Goal: Information Seeking & Learning: Find specific fact

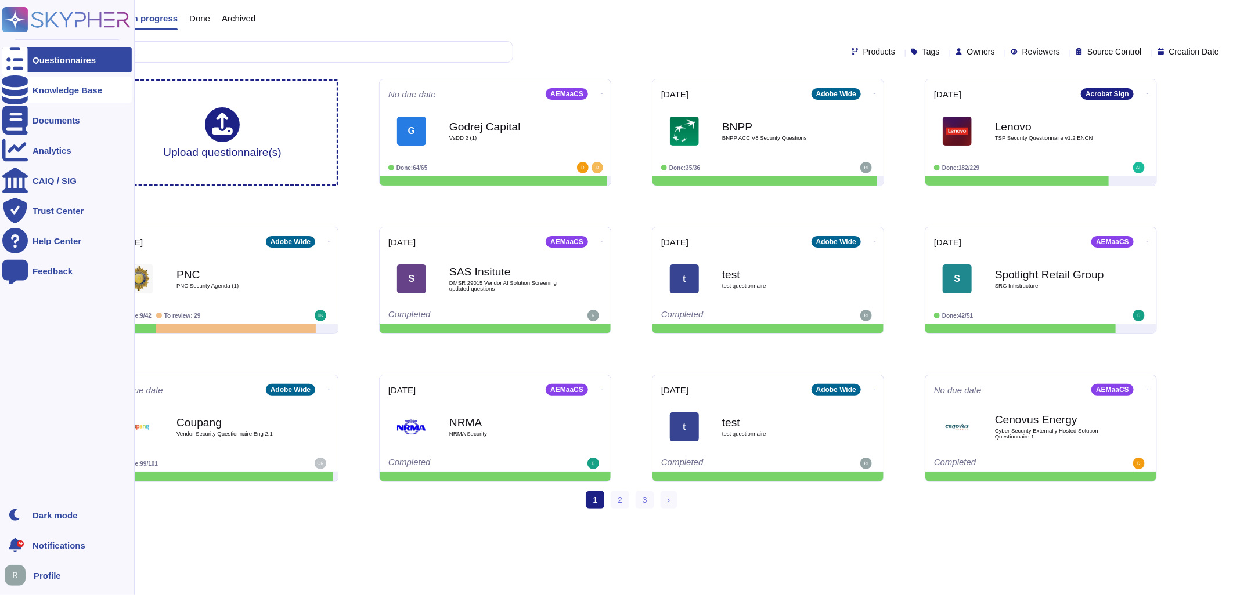
click at [66, 97] on div "Knowledge Base" at bounding box center [66, 90] width 129 height 26
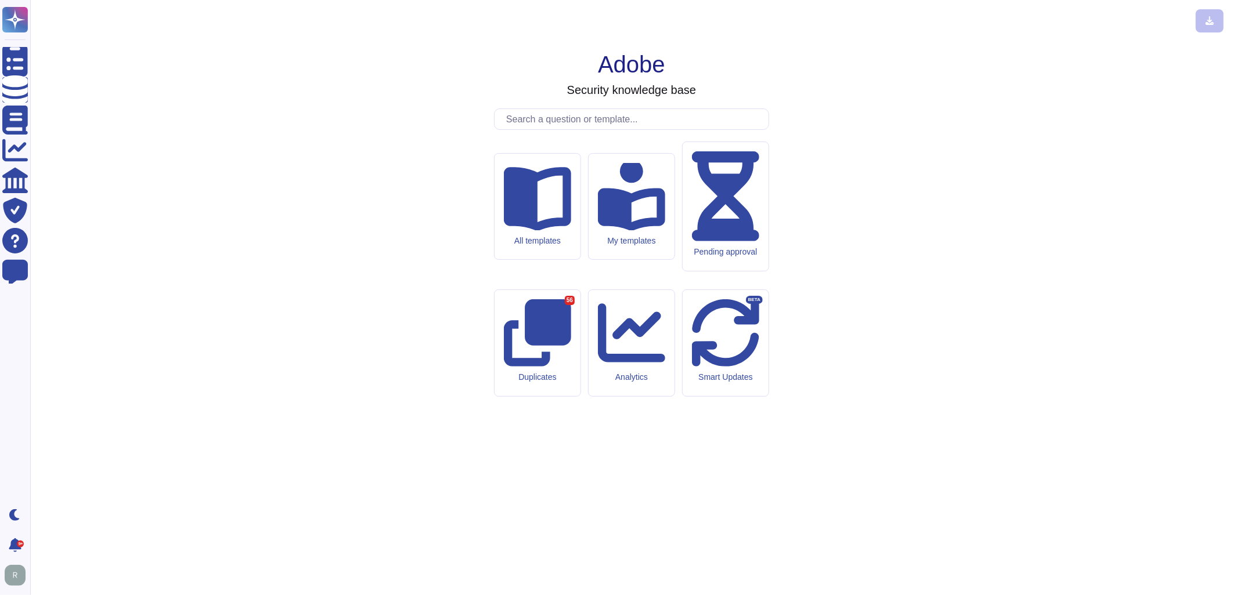
click at [655, 129] on input "text" at bounding box center [634, 119] width 268 height 20
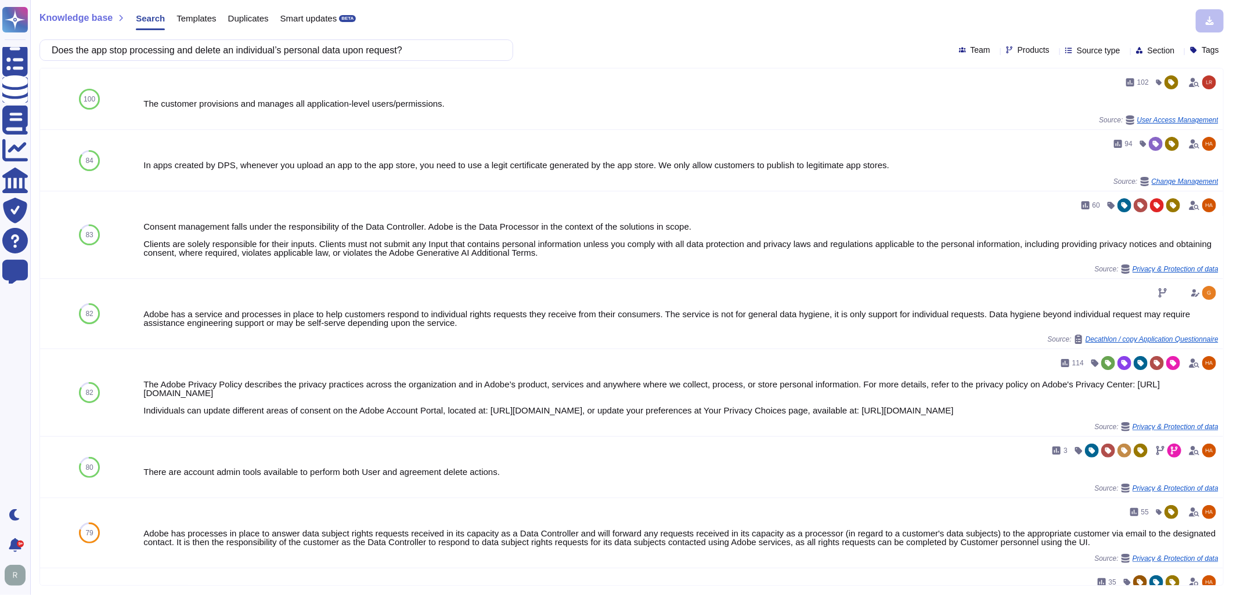
click at [1017, 47] on span "Products" at bounding box center [1033, 50] width 32 height 8
type input "workfront"
click at [1036, 105] on span "WorkFront" at bounding box center [1034, 109] width 41 height 10
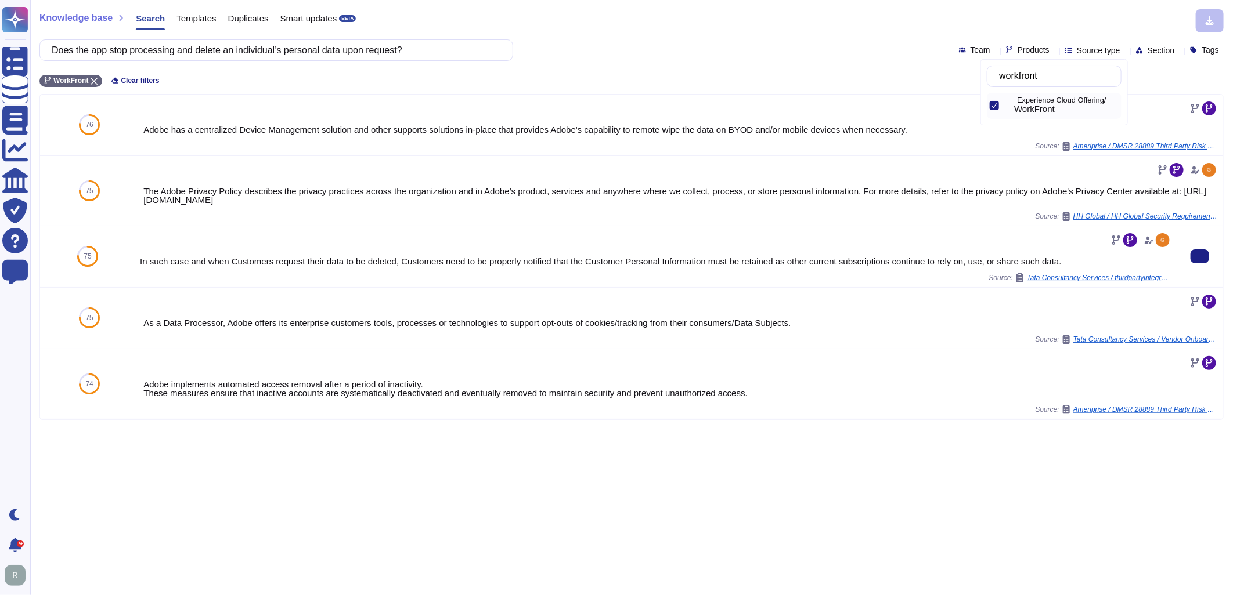
click at [636, 263] on div "In such case and when Customers request their data to be deleted, Customers nee…" at bounding box center [656, 261] width 1032 height 9
click at [425, 51] on input "Does the app stop processing and delete an individual’s personal data upon requ…" at bounding box center [273, 50] width 455 height 20
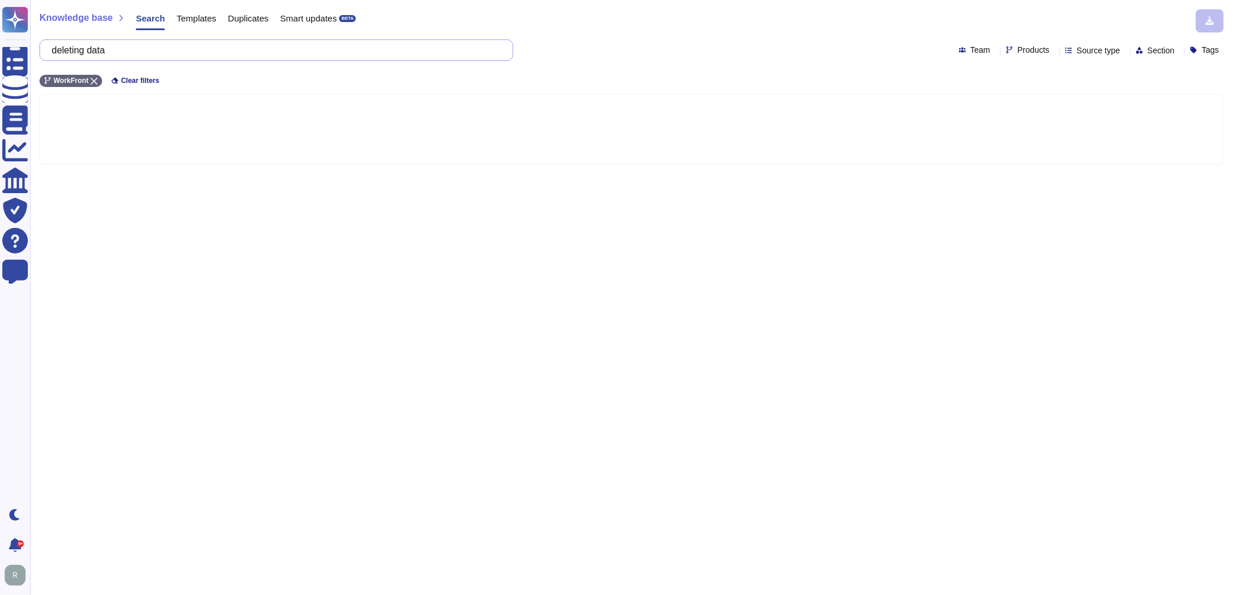
type input "deleting data"
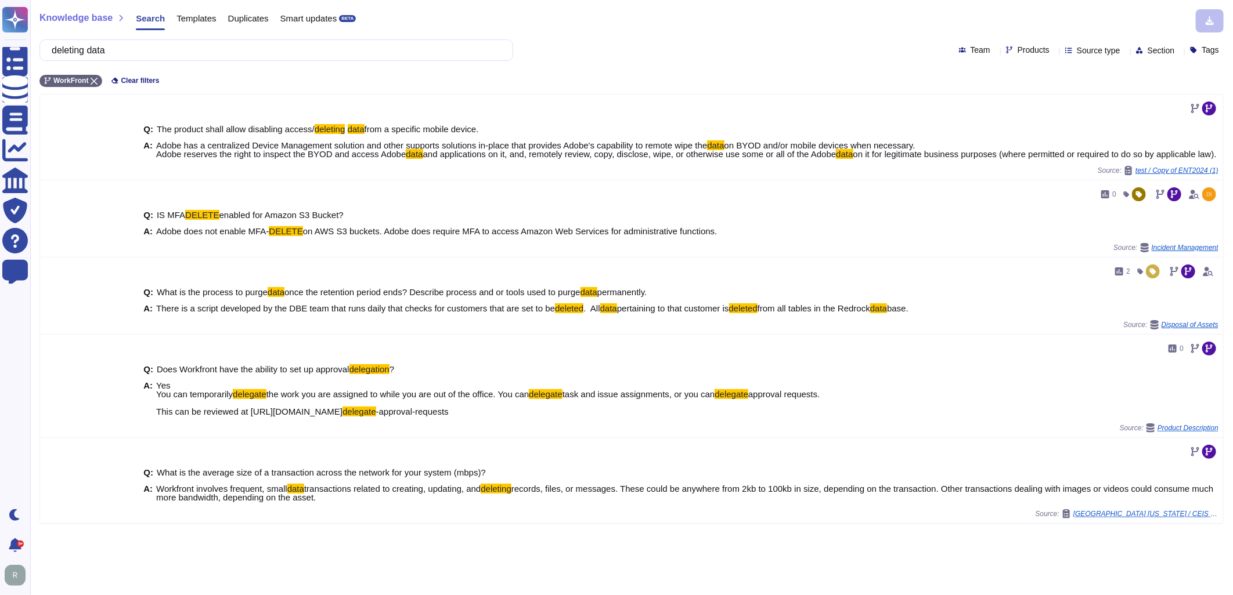
click at [1054, 51] on icon at bounding box center [1054, 51] width 0 height 0
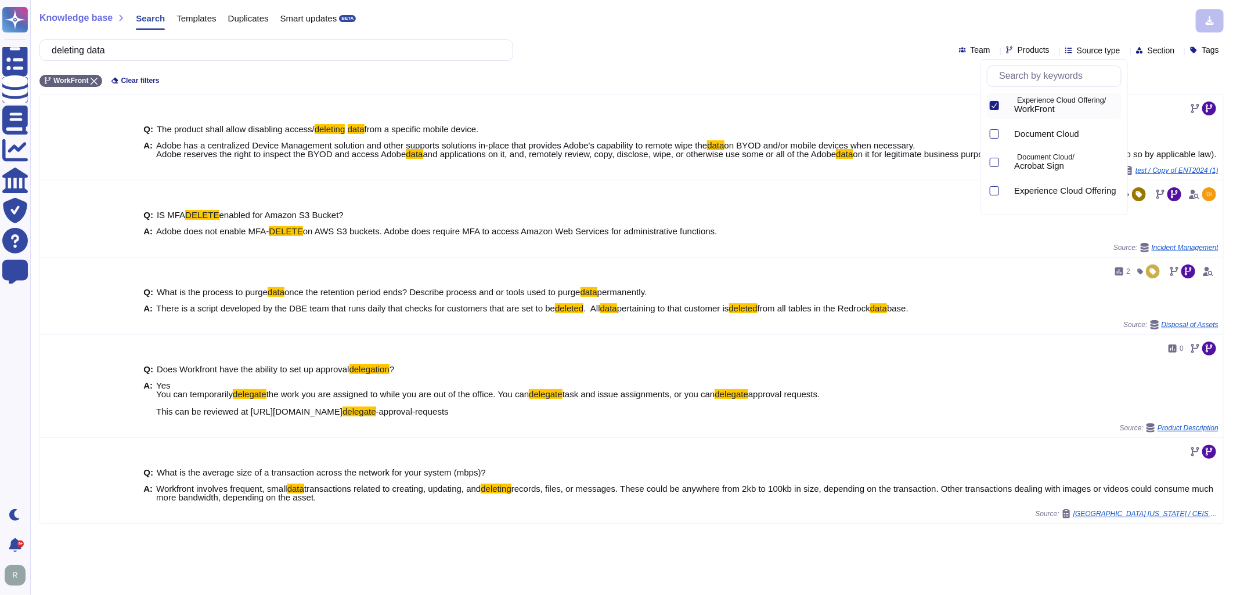
click at [992, 107] on icon at bounding box center [994, 105] width 5 height 5
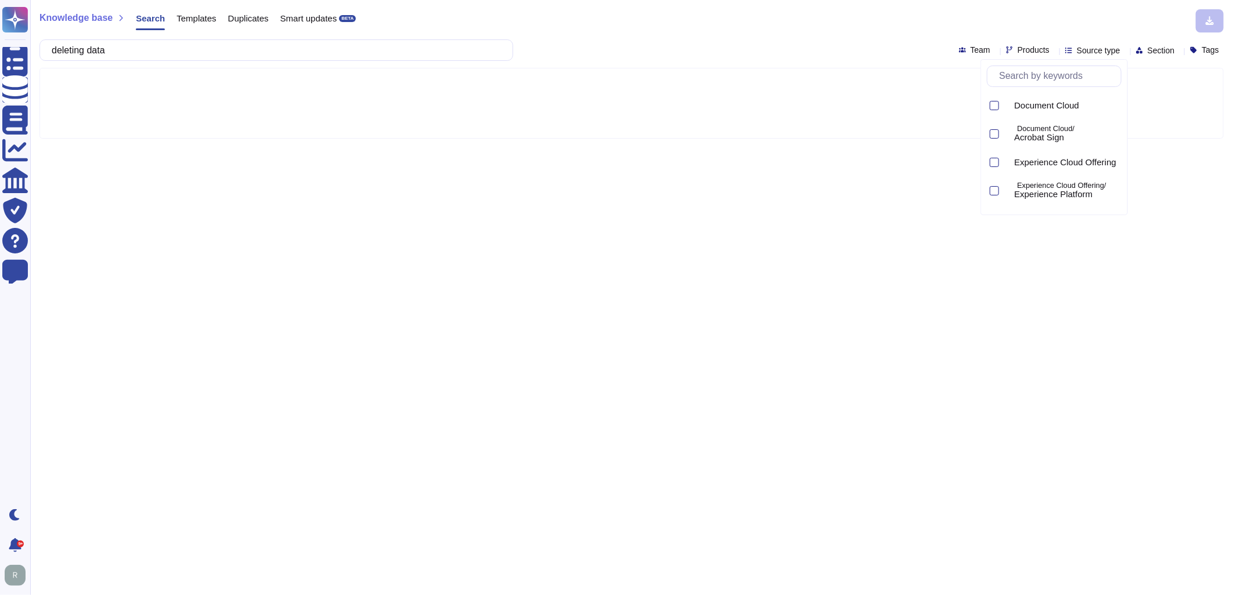
click at [1042, 78] on input "text" at bounding box center [1057, 76] width 128 height 20
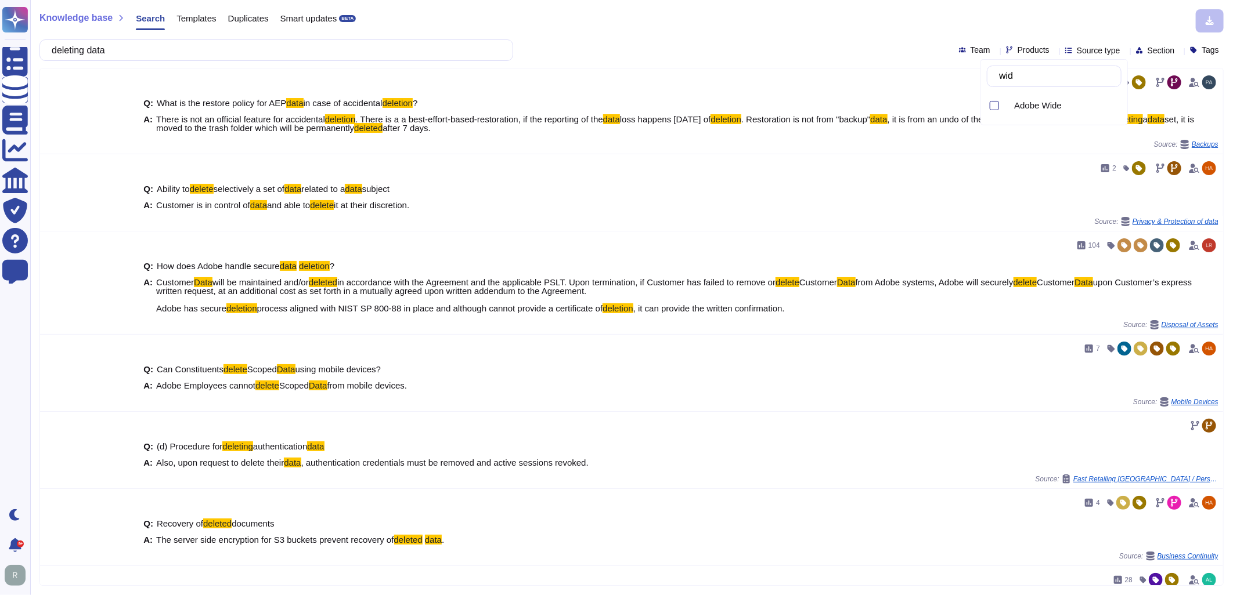
type input "wide"
click at [1045, 109] on span "Adobe Wide" at bounding box center [1038, 105] width 48 height 10
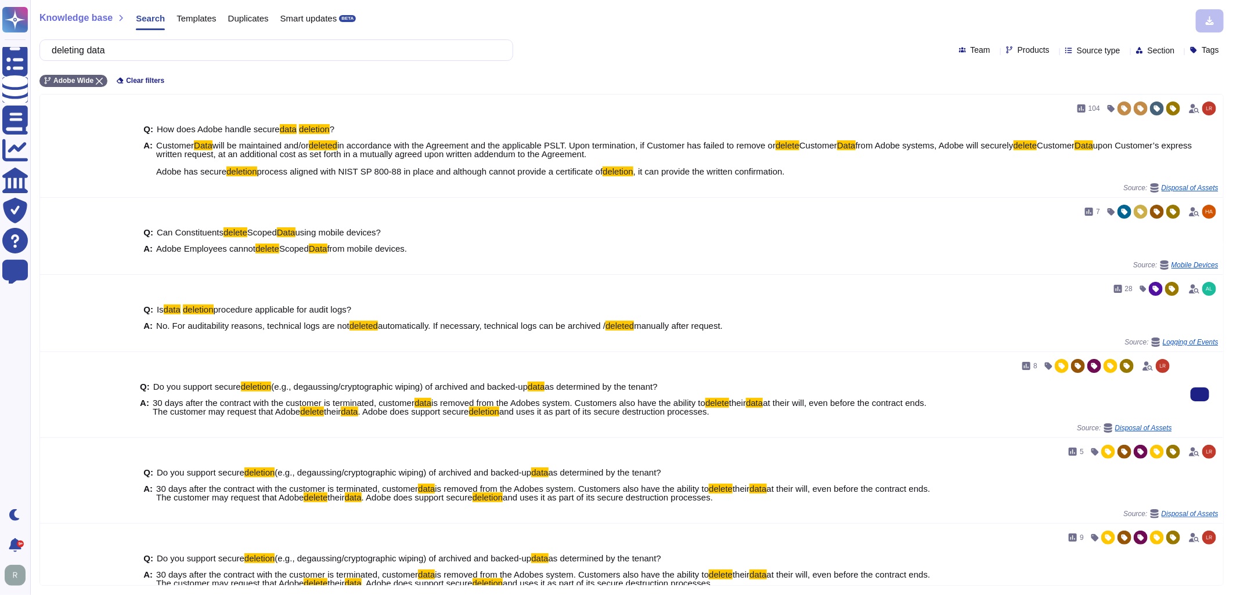
drag, startPoint x: 725, startPoint y: 413, endPoint x: 178, endPoint y: 413, distance: 547.2
click at [178, 413] on span "30 days after the contract with the customer is terminated, customer data is re…" at bounding box center [540, 407] width 774 height 17
drag, startPoint x: 178, startPoint y: 413, endPoint x: 338, endPoint y: 409, distance: 159.6
click at [338, 409] on span "their" at bounding box center [332, 412] width 17 height 10
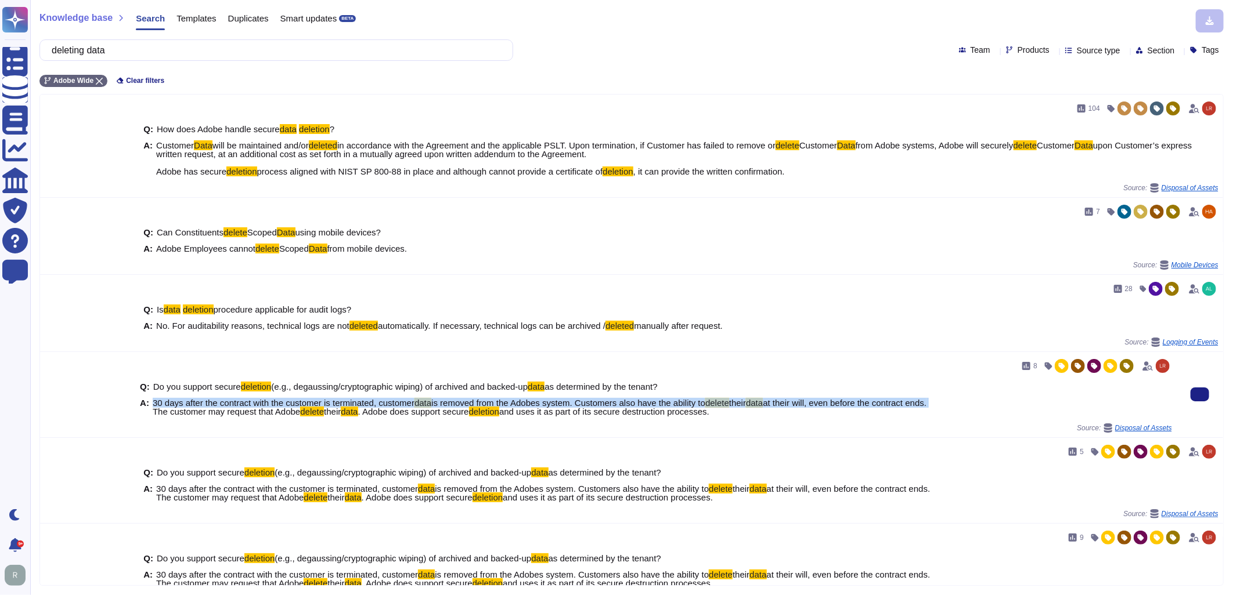
drag, startPoint x: 958, startPoint y: 403, endPoint x: 150, endPoint y: 405, distance: 808.3
click at [150, 405] on div "A: 30 days after the contract with the customer is terminated, customer data is…" at bounding box center [656, 407] width 1032 height 17
copy span "30 days after the contract with the customer is terminated, customer data is re…"
